Goal: Find specific page/section: Find specific page/section

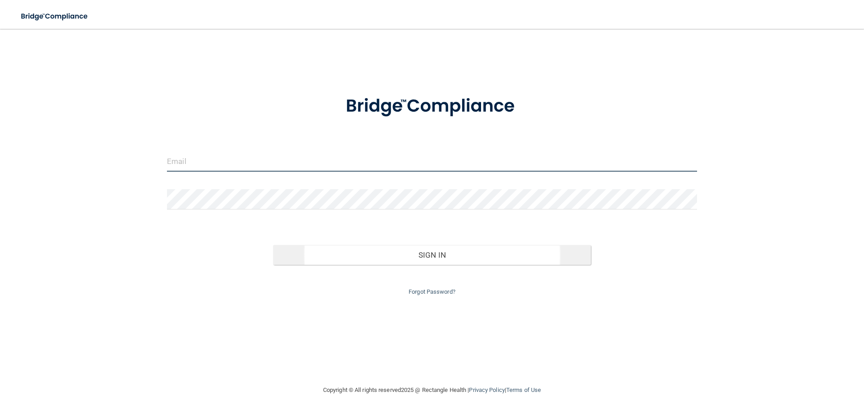
type input "[EMAIL_ADDRESS][DOMAIN_NAME]"
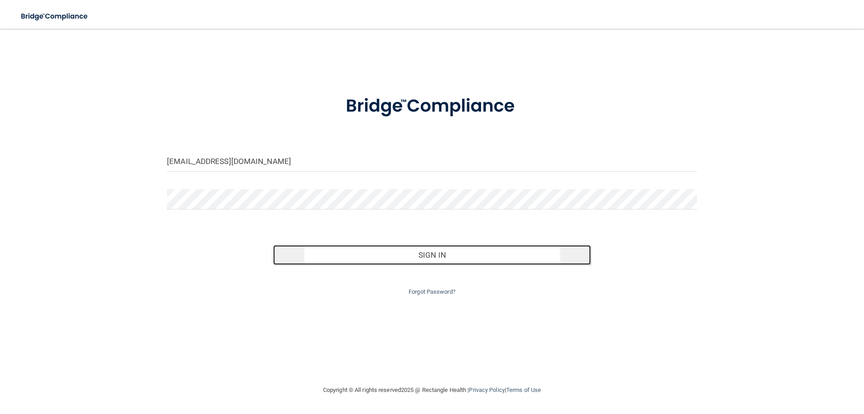
click at [423, 252] on button "Sign In" at bounding box center [432, 255] width 318 height 20
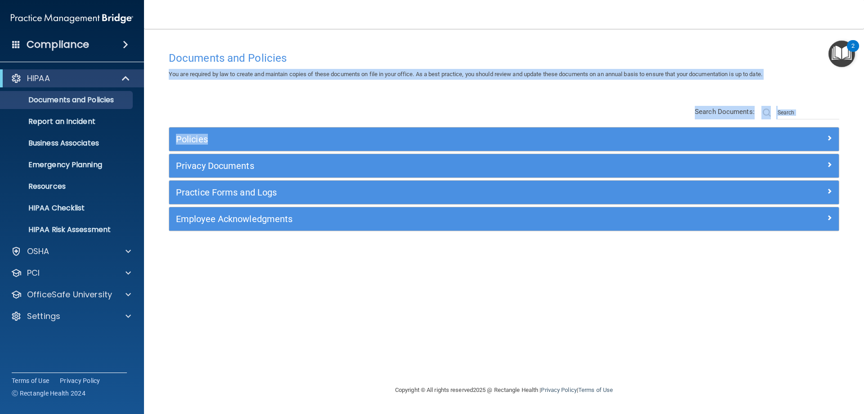
drag, startPoint x: 167, startPoint y: 74, endPoint x: 838, endPoint y: 81, distance: 670.7
click at [838, 81] on div "Documents and Policies You are required by law to create and maintain copies of…" at bounding box center [504, 216] width 684 height 338
click at [567, 98] on div "Policies Select All (Unselect 0) Unselect All Print Selected (0) Acceptable Use…" at bounding box center [504, 170] width 684 height 144
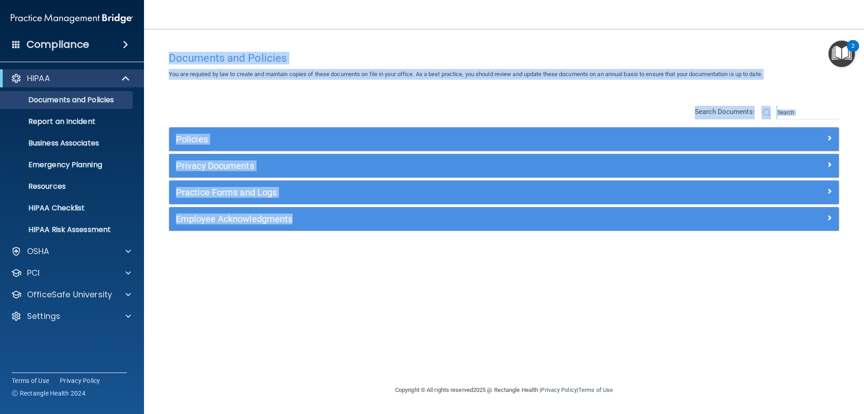
drag, startPoint x: 162, startPoint y: 58, endPoint x: 408, endPoint y: 254, distance: 314.2
click at [408, 254] on div "Documents and Policies You are required by law to create and maintain copies of…" at bounding box center [504, 216] width 684 height 338
drag, startPoint x: 166, startPoint y: 53, endPoint x: 426, endPoint y: 269, distance: 337.8
click at [426, 269] on div "Documents and Policies You are required by law to create and maintain copies of…" at bounding box center [504, 216] width 684 height 338
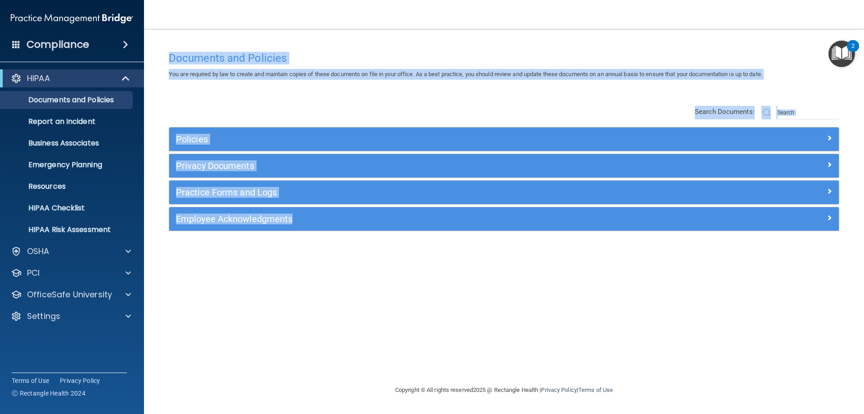
click at [426, 269] on div "Documents and Policies You are required by law to create and maintain copies of…" at bounding box center [504, 216] width 684 height 338
drag, startPoint x: 181, startPoint y: 61, endPoint x: 579, endPoint y: 265, distance: 447.7
click at [579, 265] on div "Documents and Policies You are required by law to create and maintain copies of…" at bounding box center [504, 216] width 684 height 338
